Goal: Transaction & Acquisition: Purchase product/service

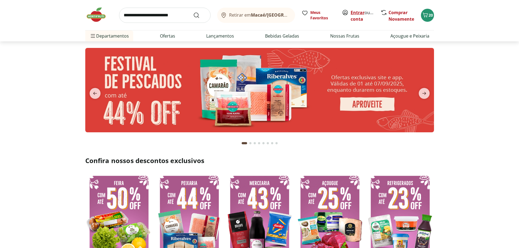
click at [361, 14] on link "Entrar" at bounding box center [357, 13] width 14 height 6
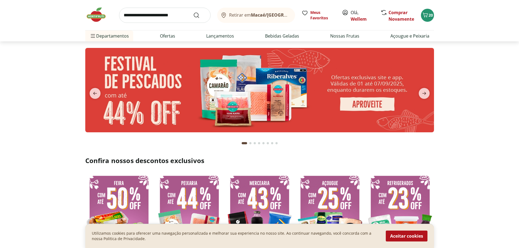
click at [435, 16] on div "Retirar em Macaé/RJ Meus Favoritos Olá, Wellem Comprar Novamente 20 Departament…" at bounding box center [259, 20] width 370 height 41
click at [426, 17] on icon "Carrinho" at bounding box center [424, 15] width 5 height 5
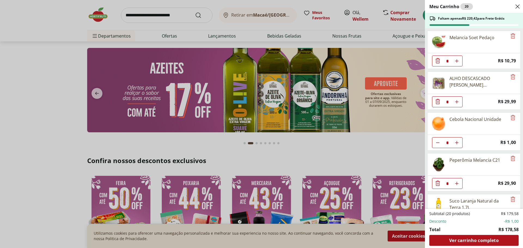
scroll to position [27, 0]
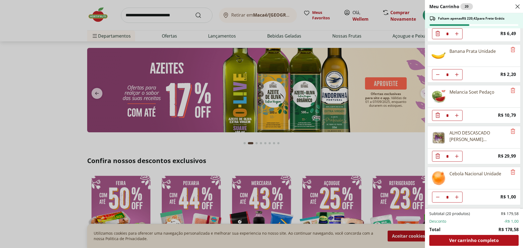
click at [438, 72] on button "Diminuir Quantidade" at bounding box center [437, 74] width 11 height 11
type input "*"
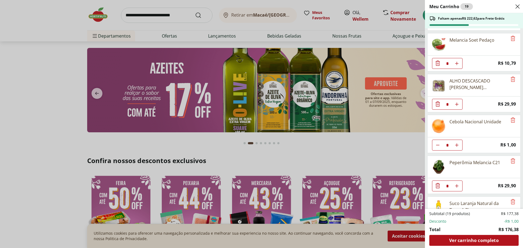
scroll to position [82, 0]
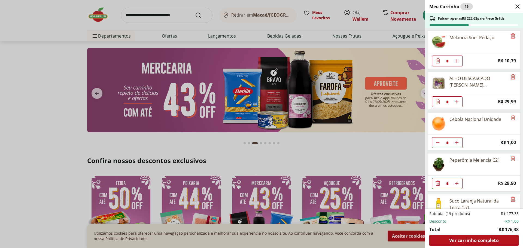
click at [511, 77] on icon "Remove" at bounding box center [512, 76] width 7 height 7
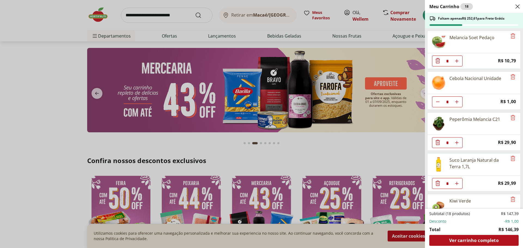
click at [436, 101] on icon "Diminuir Quantidade" at bounding box center [437, 102] width 4 height 4
type input "*"
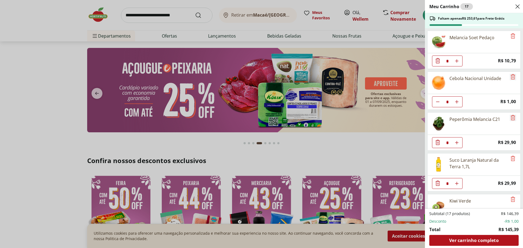
click at [509, 76] on icon "Remove" at bounding box center [512, 76] width 7 height 7
click at [509, 77] on icon "Remove" at bounding box center [512, 76] width 7 height 7
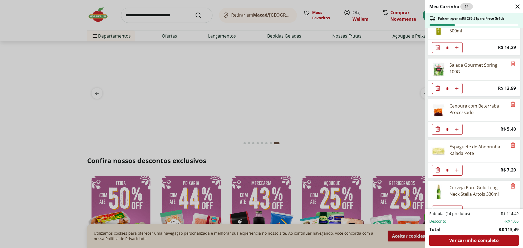
scroll to position [218, 0]
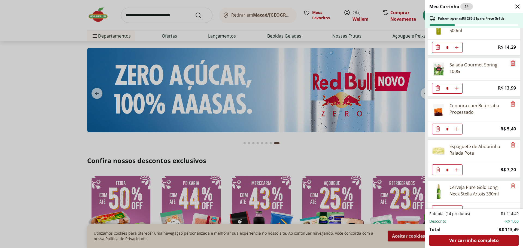
click at [509, 65] on icon "Remove" at bounding box center [512, 63] width 7 height 7
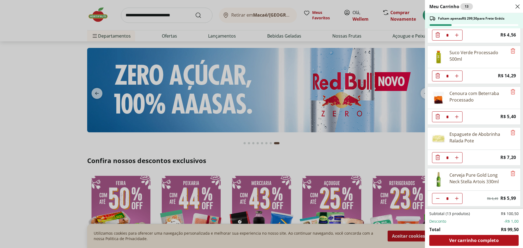
scroll to position [189, 0]
click at [510, 89] on icon "Remove" at bounding box center [512, 91] width 7 height 7
click at [511, 173] on icon "Remove" at bounding box center [512, 173] width 7 height 7
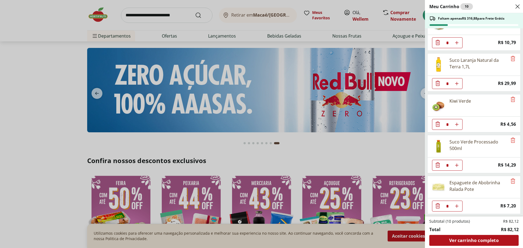
scroll to position [100, 0]
click at [509, 181] on icon "Remove" at bounding box center [512, 181] width 7 height 7
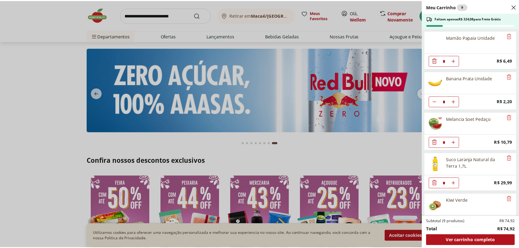
scroll to position [0, 0]
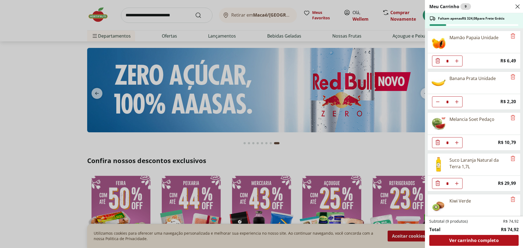
click at [160, 18] on div "Meu Carrinho 9 Faltam apenas R$ 324,08 para Frete Grátis Mamão Papaia Unidade *…" at bounding box center [261, 124] width 523 height 248
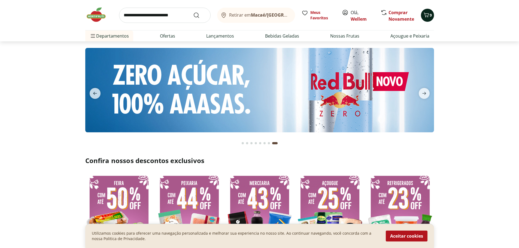
click at [426, 12] on icon "Carrinho" at bounding box center [426, 15] width 7 height 7
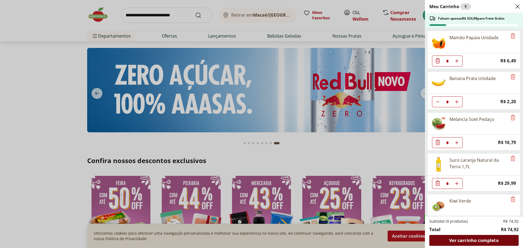
click at [483, 235] on div "Ver carrinho completo" at bounding box center [473, 240] width 89 height 11
click at [514, 7] on icon "Close" at bounding box center [517, 6] width 7 height 7
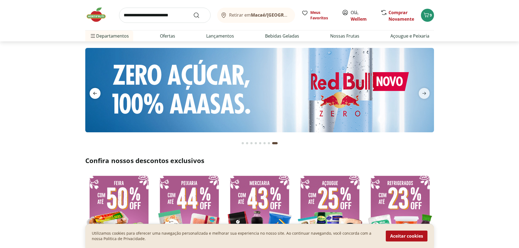
click at [92, 94] on icon "previous" at bounding box center [95, 93] width 7 height 7
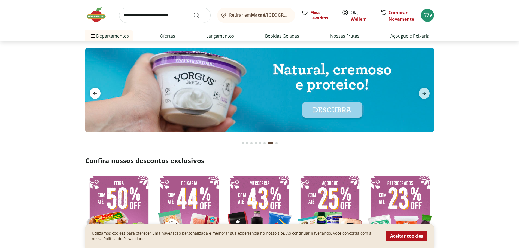
click at [92, 94] on icon "previous" at bounding box center [95, 93] width 7 height 7
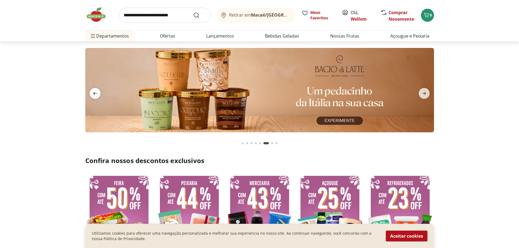
click at [92, 94] on icon "previous" at bounding box center [95, 93] width 7 height 7
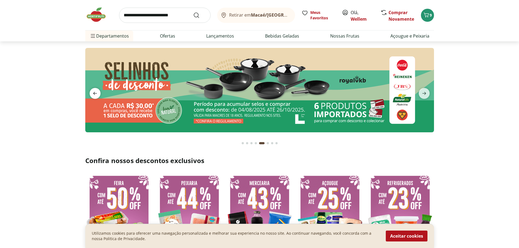
click at [92, 94] on icon "previous" at bounding box center [95, 93] width 7 height 7
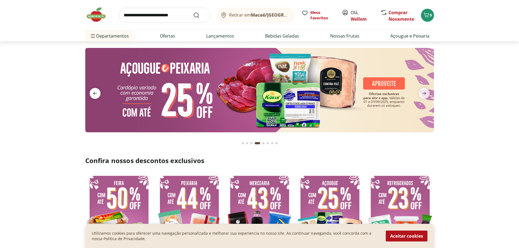
click at [97, 93] on icon "previous" at bounding box center [95, 93] width 7 height 7
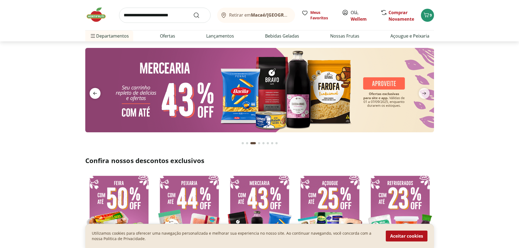
click at [97, 93] on icon "previous" at bounding box center [95, 93] width 7 height 7
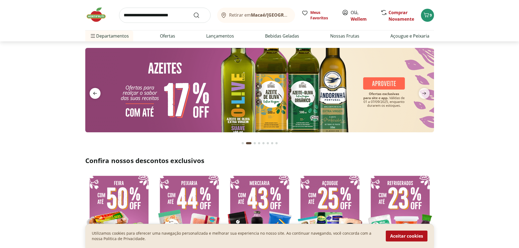
click at [97, 93] on icon "previous" at bounding box center [95, 93] width 7 height 7
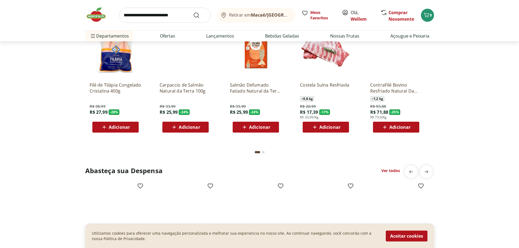
scroll to position [599, 0]
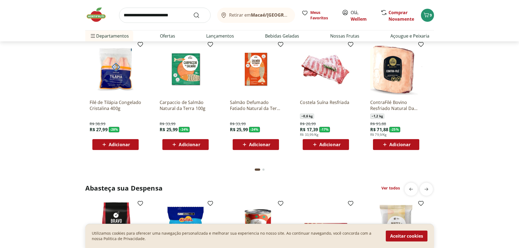
click at [396, 143] on span "Adicionar" at bounding box center [399, 144] width 21 height 4
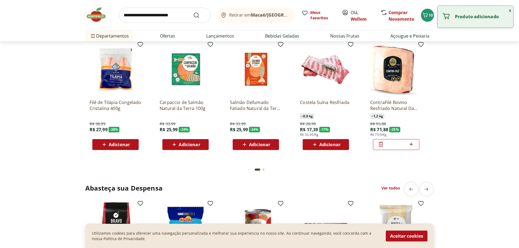
click at [379, 147] on icon at bounding box center [380, 144] width 4 height 5
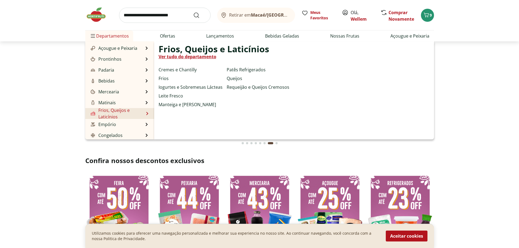
scroll to position [0, 0]
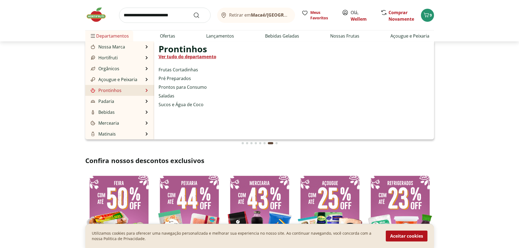
click at [121, 93] on li "Prontinhos Prontinhos Ver tudo do departamento Frutas Cortadinhas Pré Preparado…" at bounding box center [119, 90] width 69 height 11
click at [189, 55] on link "Ver tudo do departamento" at bounding box center [187, 56] width 58 height 7
select select "**********"
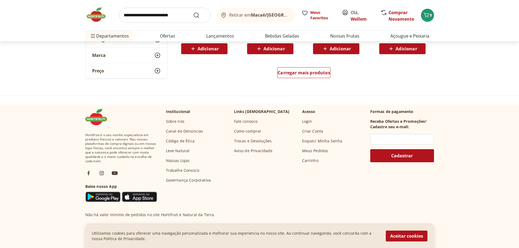
scroll to position [381, 0]
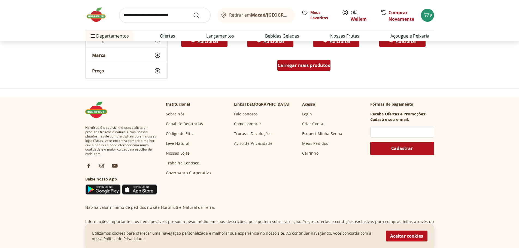
click at [294, 61] on div "Carregar mais produtos" at bounding box center [303, 65] width 53 height 11
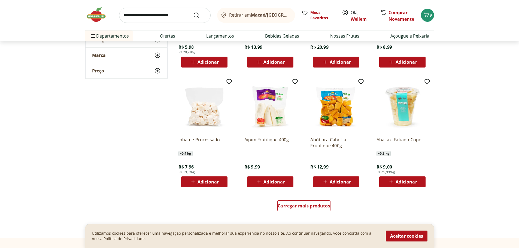
scroll to position [626, 0]
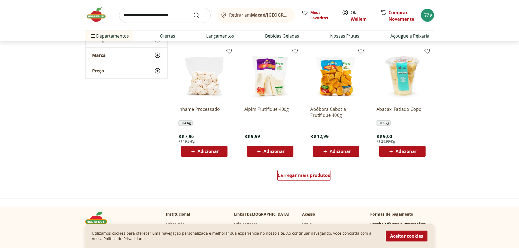
click at [288, 185] on div "Carregar mais produtos" at bounding box center [304, 176] width 264 height 26
click at [290, 177] on span "Carregar mais produtos" at bounding box center [303, 175] width 53 height 4
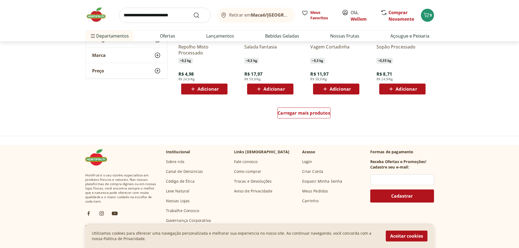
scroll to position [1089, 0]
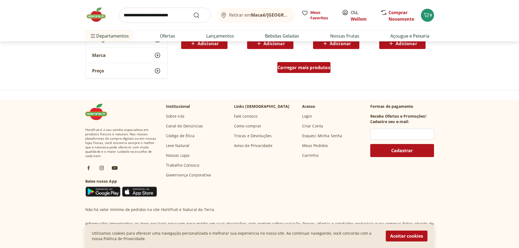
click at [304, 70] on span "Carregar mais produtos" at bounding box center [303, 67] width 53 height 4
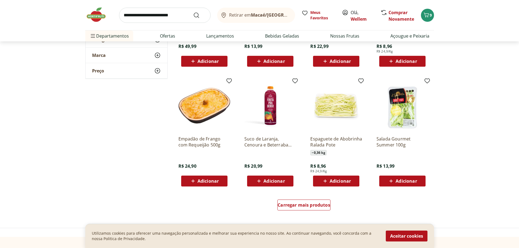
scroll to position [1307, 0]
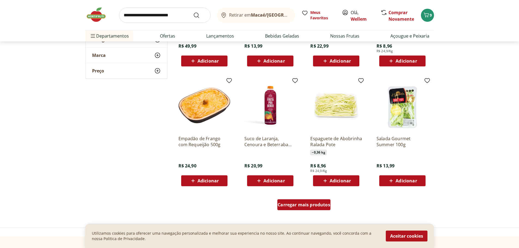
click at [305, 207] on span "Carregar mais produtos" at bounding box center [303, 205] width 53 height 4
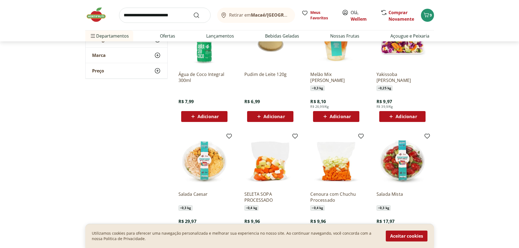
scroll to position [1715, 0]
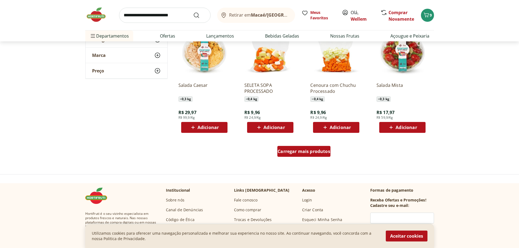
click at [298, 147] on div "Carregar mais produtos" at bounding box center [303, 151] width 53 height 11
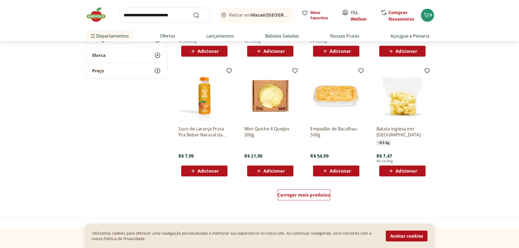
scroll to position [2042, 0]
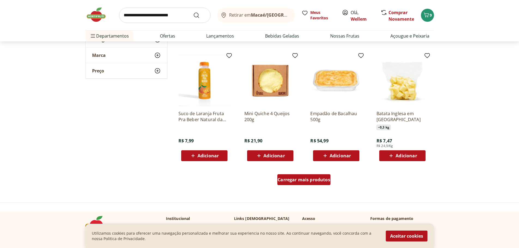
click at [286, 187] on link "Carregar mais produtos" at bounding box center [303, 180] width 53 height 13
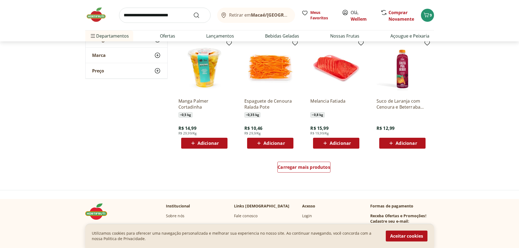
scroll to position [2423, 0]
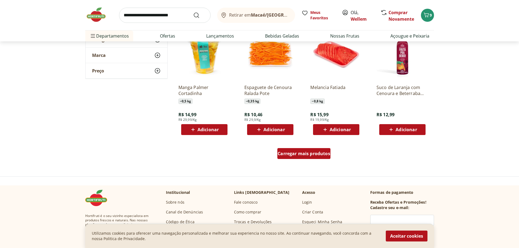
click at [308, 151] on span "Carregar mais produtos" at bounding box center [303, 153] width 53 height 4
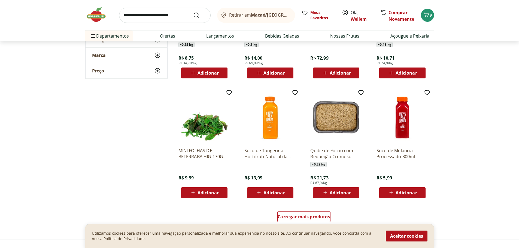
scroll to position [2749, 0]
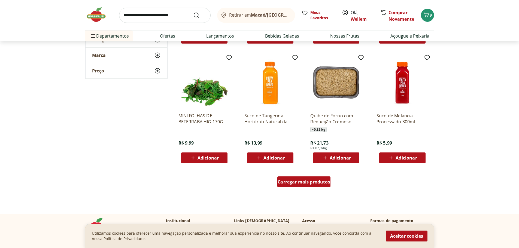
click at [301, 183] on span "Carregar mais produtos" at bounding box center [303, 182] width 53 height 4
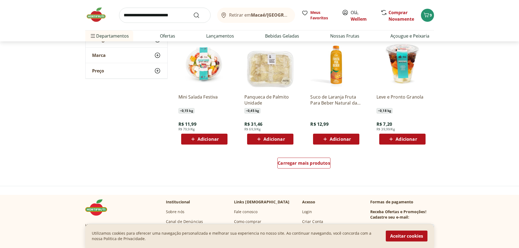
scroll to position [3130, 0]
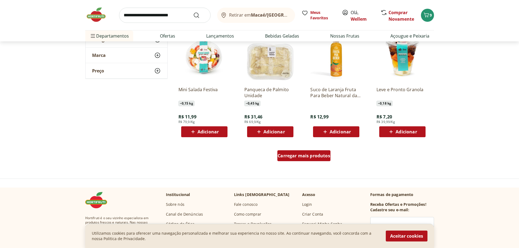
click at [299, 159] on div "Carregar mais produtos" at bounding box center [303, 155] width 53 height 11
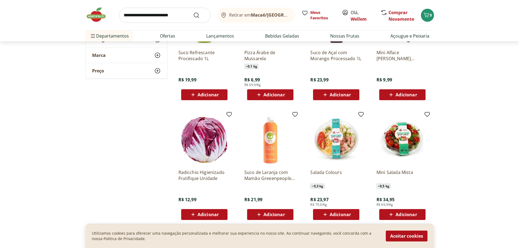
scroll to position [3484, 0]
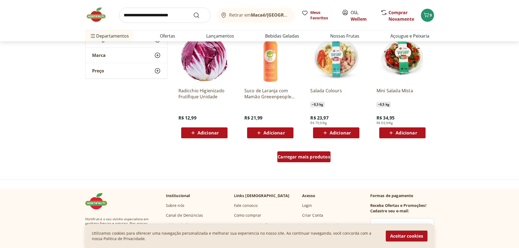
click at [302, 158] on span "Carregar mais produtos" at bounding box center [303, 157] width 53 height 4
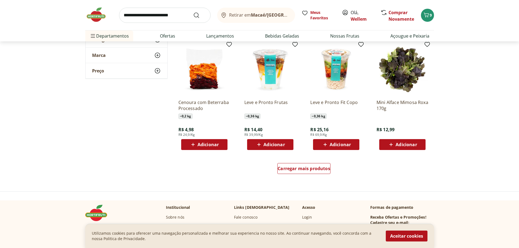
scroll to position [3838, 0]
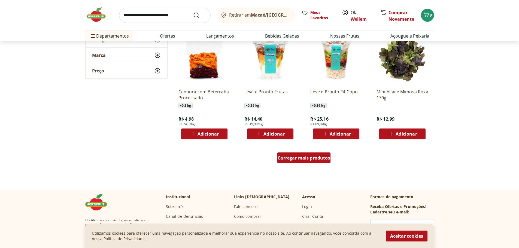
click at [305, 161] on div "Carregar mais produtos" at bounding box center [303, 157] width 53 height 11
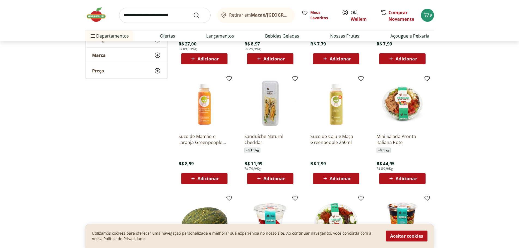
scroll to position [3947, 0]
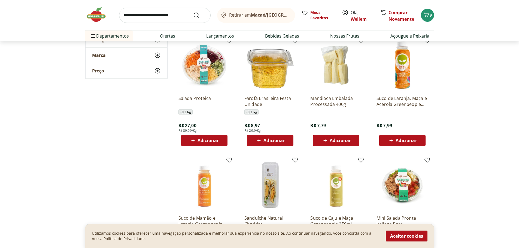
click at [347, 140] on span "Adicionar" at bounding box center [339, 140] width 21 height 4
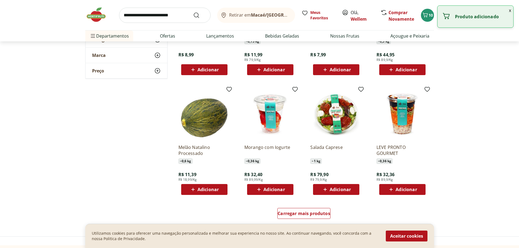
scroll to position [4192, 0]
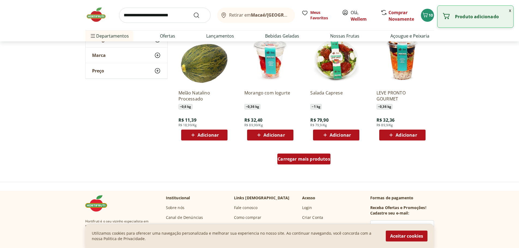
click at [306, 158] on span "Carregar mais produtos" at bounding box center [303, 159] width 53 height 4
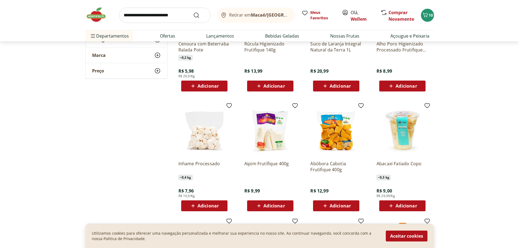
scroll to position [490, 0]
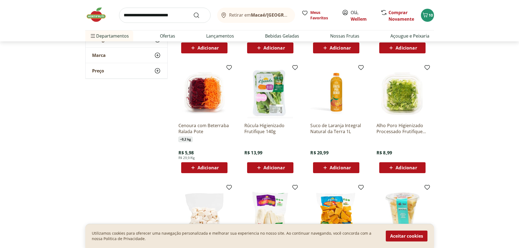
click at [219, 165] on div "Adicionar" at bounding box center [204, 168] width 38 height 10
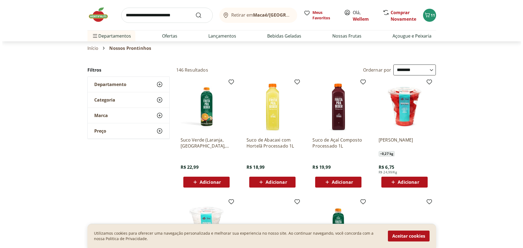
scroll to position [0, 0]
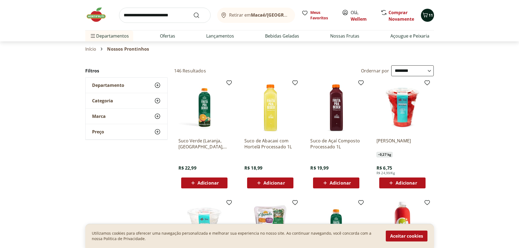
click at [425, 14] on icon "Carrinho" at bounding box center [425, 15] width 7 height 7
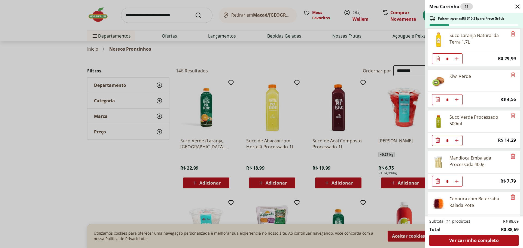
scroll to position [141, 0]
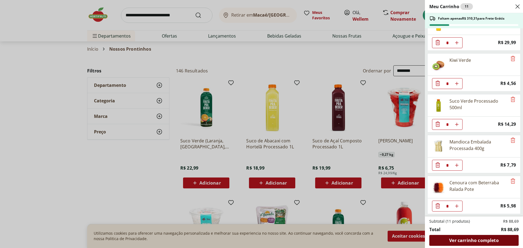
click at [458, 237] on div "Ver carrinho completo" at bounding box center [473, 240] width 89 height 11
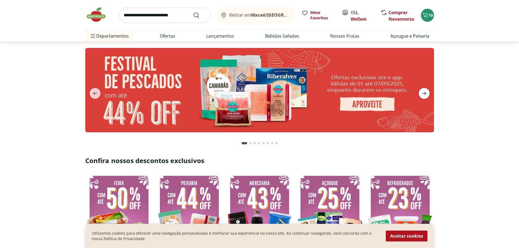
click at [423, 93] on icon "next" at bounding box center [424, 93] width 4 height 3
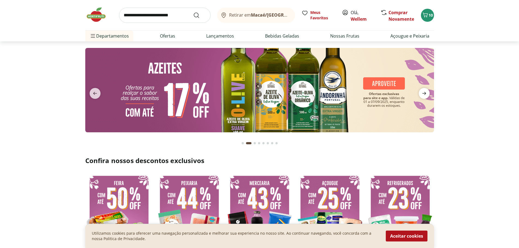
click at [423, 93] on icon "next" at bounding box center [424, 93] width 4 height 3
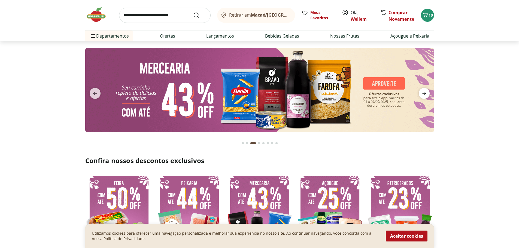
click at [423, 93] on icon "next" at bounding box center [424, 93] width 4 height 3
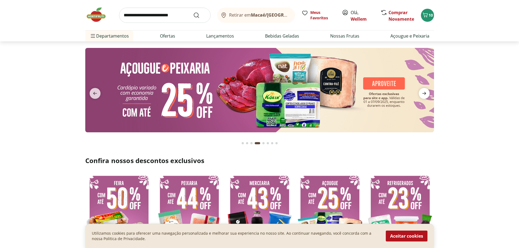
click at [423, 93] on icon "next" at bounding box center [424, 93] width 4 height 3
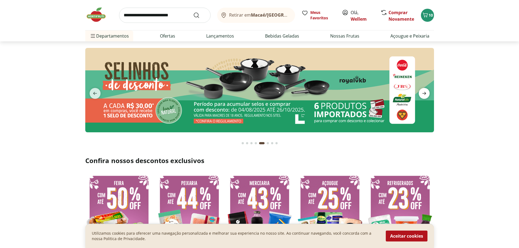
click at [423, 93] on icon "next" at bounding box center [424, 93] width 4 height 3
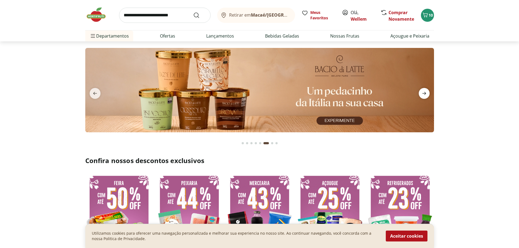
click at [419, 91] on span "next" at bounding box center [423, 93] width 11 height 11
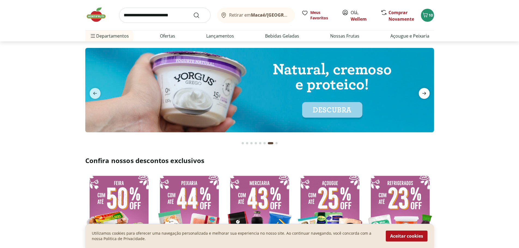
click at [423, 92] on icon "next" at bounding box center [424, 93] width 7 height 7
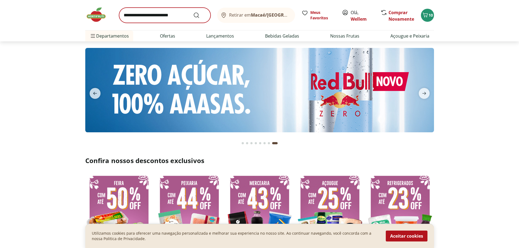
drag, startPoint x: 149, startPoint y: 5, endPoint x: 144, endPoint y: 15, distance: 11.9
click at [148, 7] on div "Retirar em Macaé/RJ Meus Favoritos Olá, Wellem Comprar Novamente 10" at bounding box center [259, 15] width 348 height 30
click at [144, 15] on input "search" at bounding box center [164, 15] width 91 height 15
type input "*"
type input "*******"
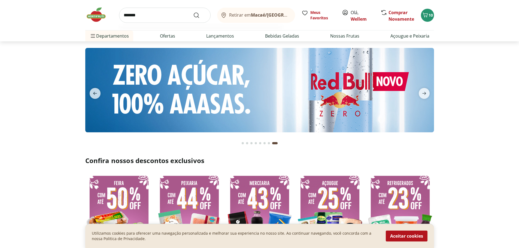
click at [193, 12] on button "Submit Search" at bounding box center [199, 15] width 13 height 7
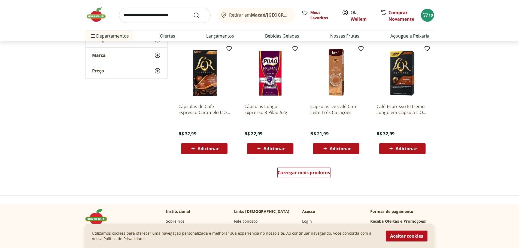
scroll to position [299, 0]
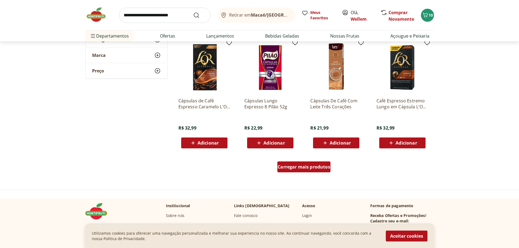
click at [321, 161] on div "Carregar mais produtos" at bounding box center [303, 166] width 53 height 11
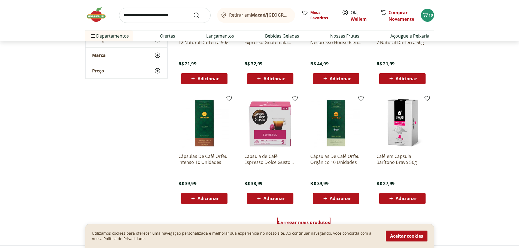
scroll to position [681, 0]
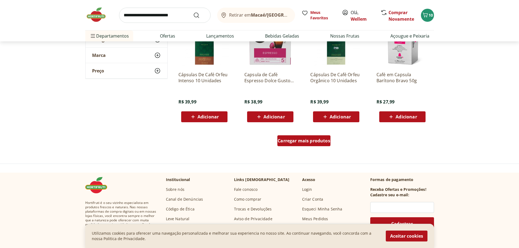
click at [312, 141] on span "Carregar mais produtos" at bounding box center [303, 141] width 53 height 4
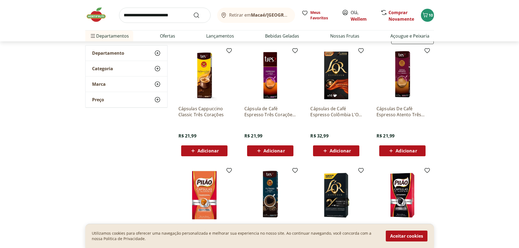
scroll to position [0, 0]
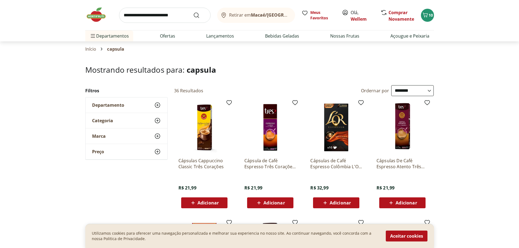
click at [408, 94] on select "**********" at bounding box center [412, 90] width 42 height 11
click at [391, 85] on select "**********" at bounding box center [412, 90] width 42 height 11
select select "**********"
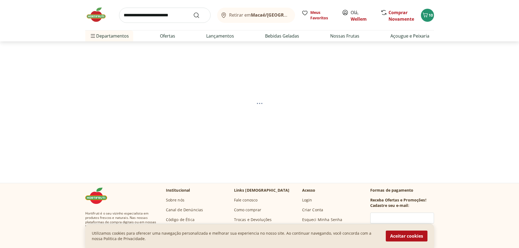
select select "*********"
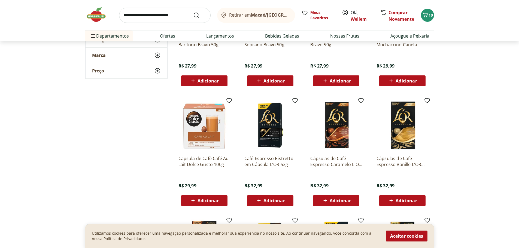
scroll to position [490, 0]
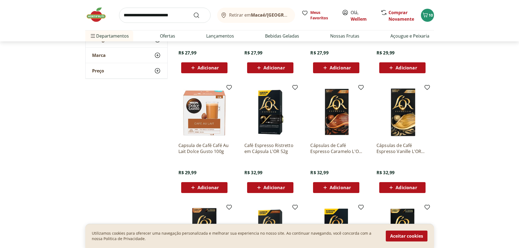
click at [465, 126] on section "**********" at bounding box center [259, 123] width 519 height 1096
click at [354, 187] on div "Adicionar" at bounding box center [336, 188] width 38 height 10
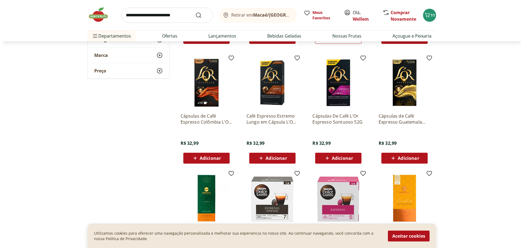
scroll to position [599, 0]
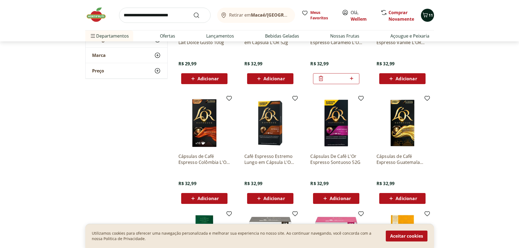
click at [428, 14] on span "11" at bounding box center [430, 15] width 4 height 5
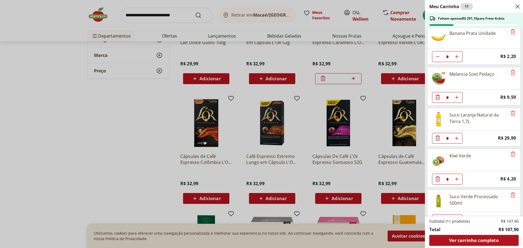
scroll to position [100, 0]
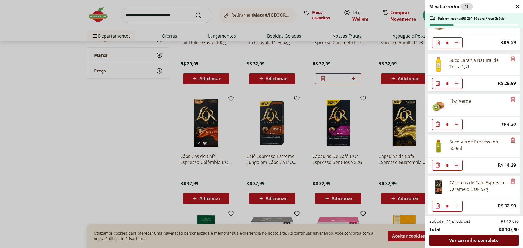
click at [473, 239] on span "Ver carrinho completo" at bounding box center [473, 240] width 49 height 4
